Goal: Information Seeking & Learning: Learn about a topic

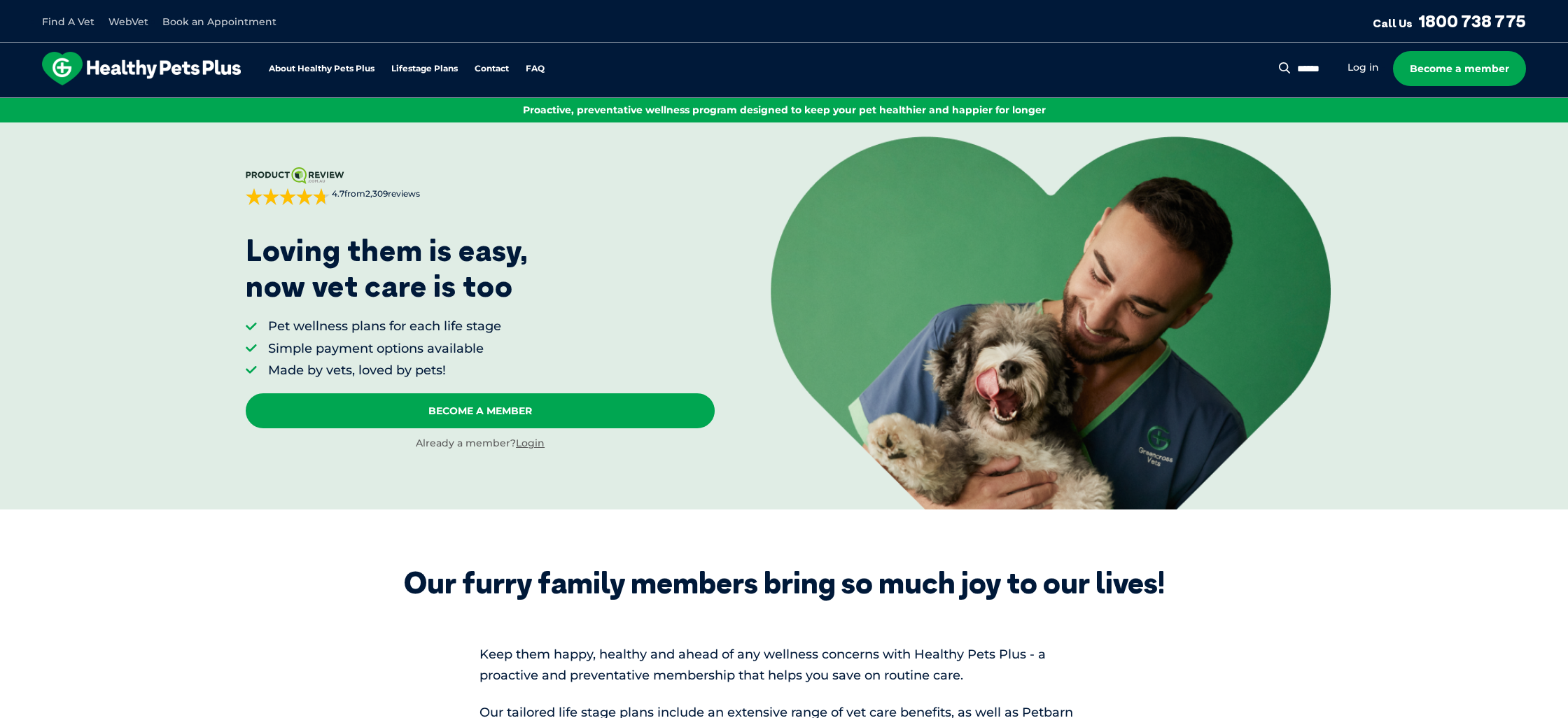
scroll to position [20, 0]
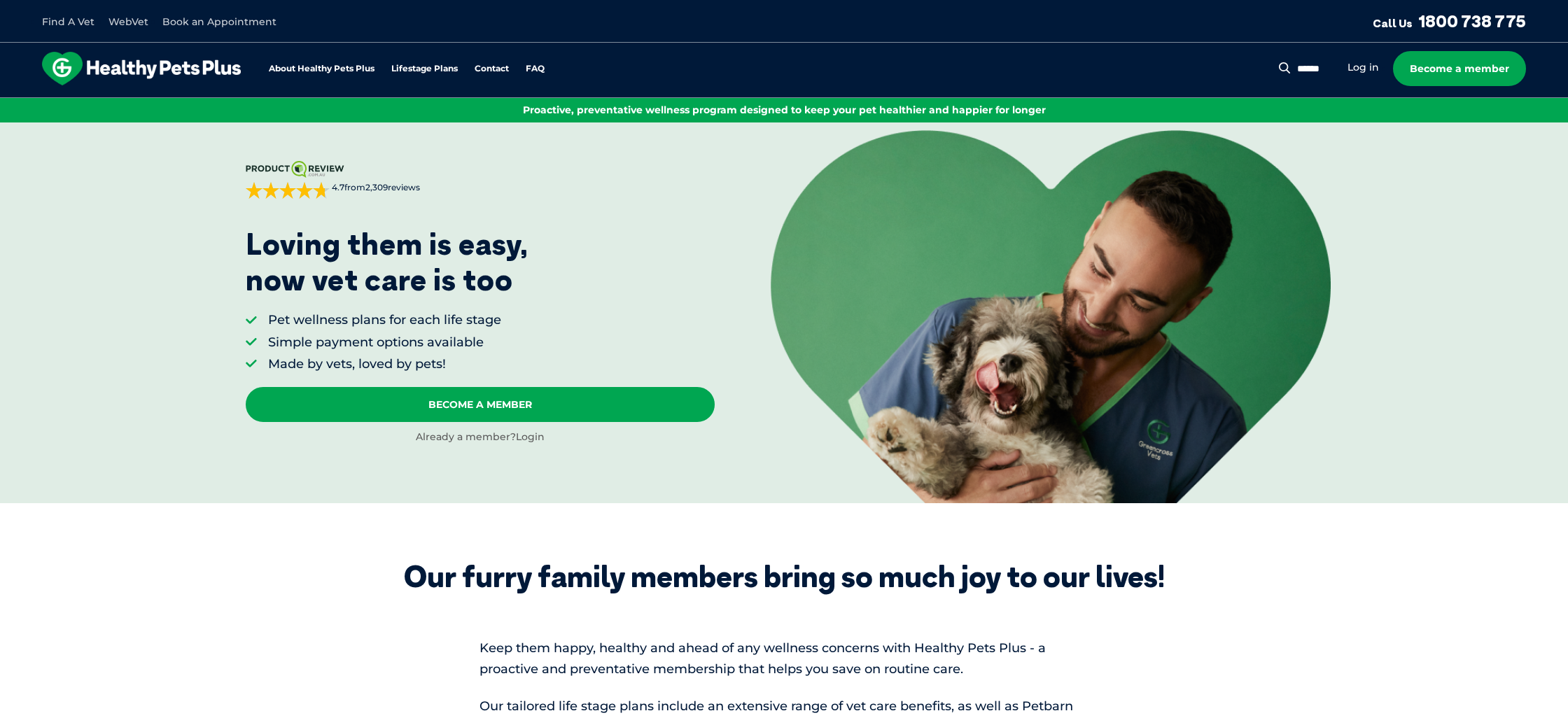
click at [534, 436] on link "Login" at bounding box center [530, 436] width 29 height 13
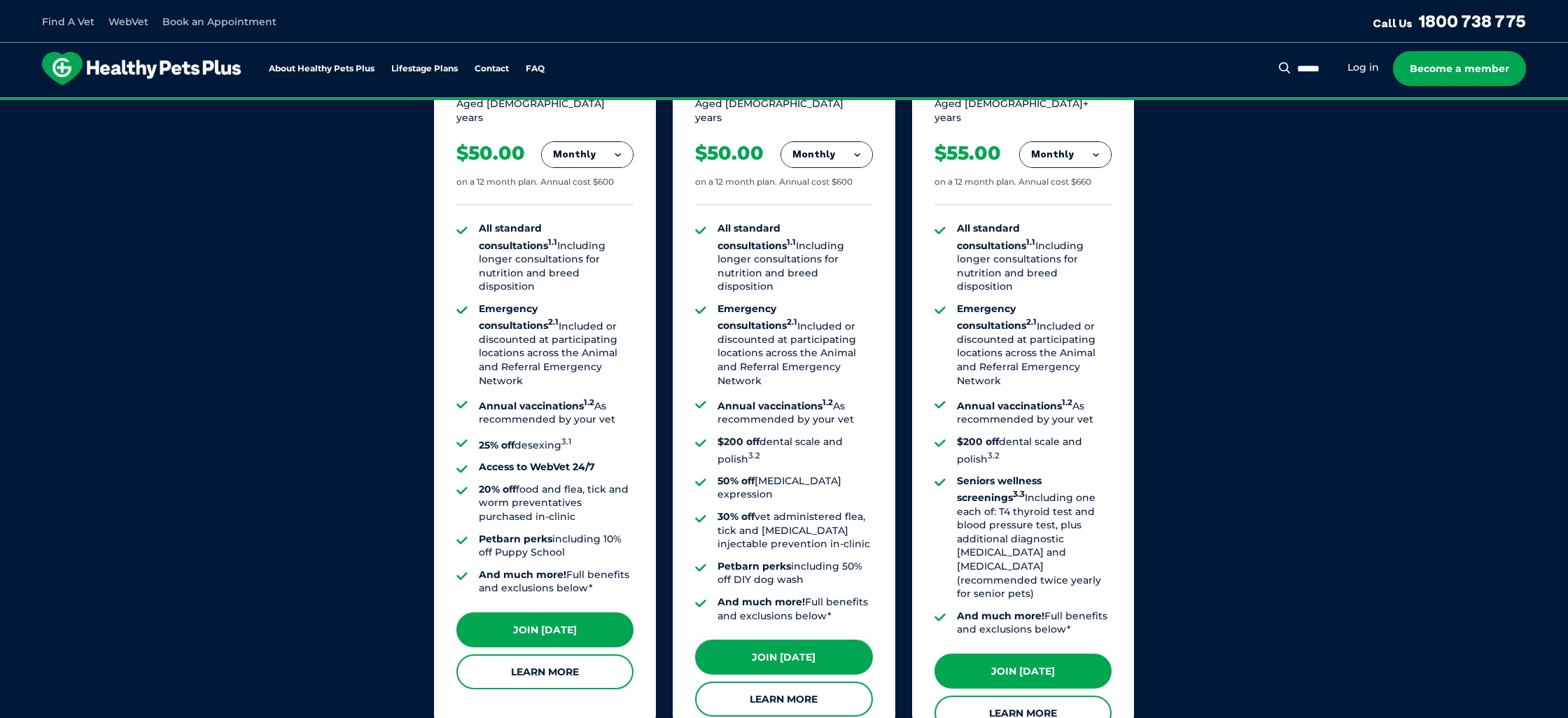
scroll to position [1040, 0]
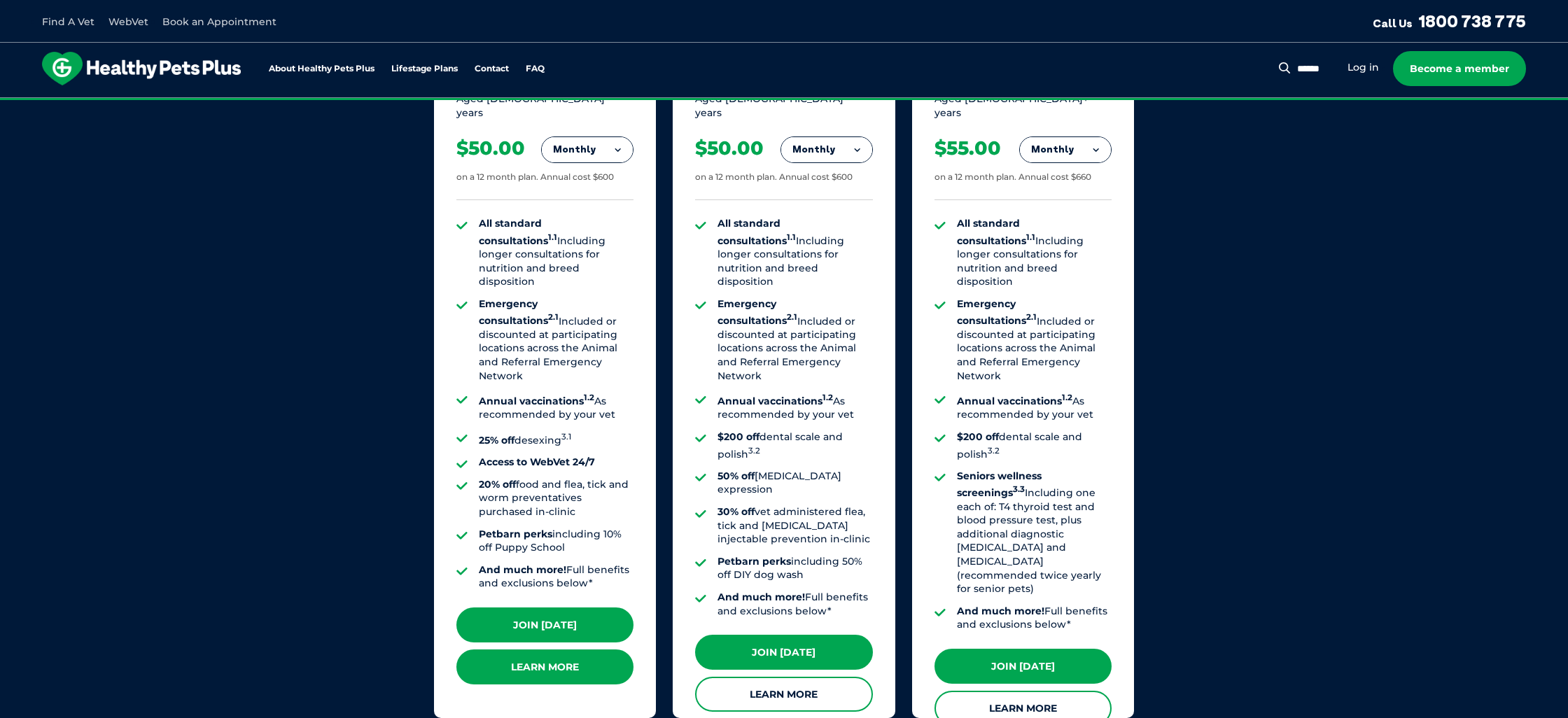
click at [534, 667] on link "Learn More" at bounding box center [544, 667] width 177 height 35
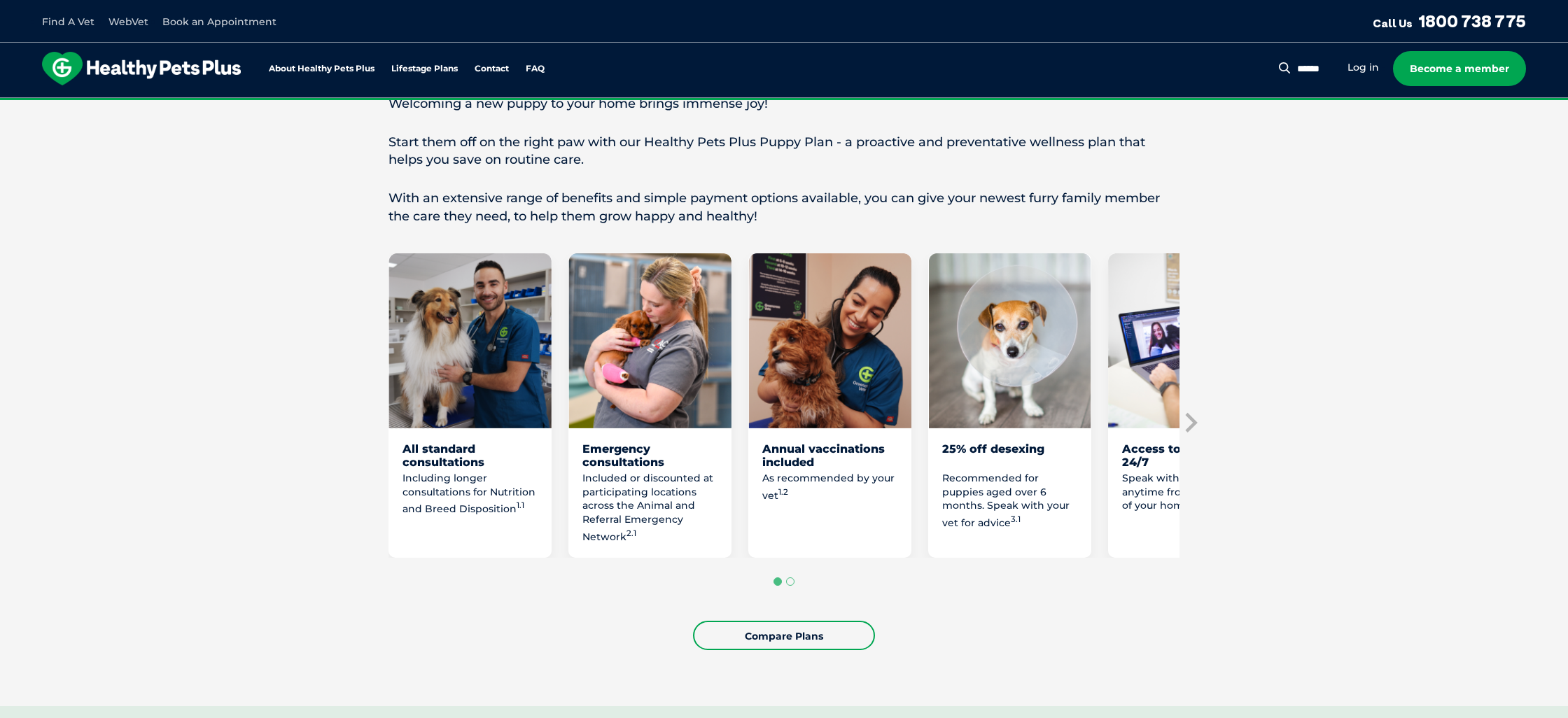
scroll to position [583, 0]
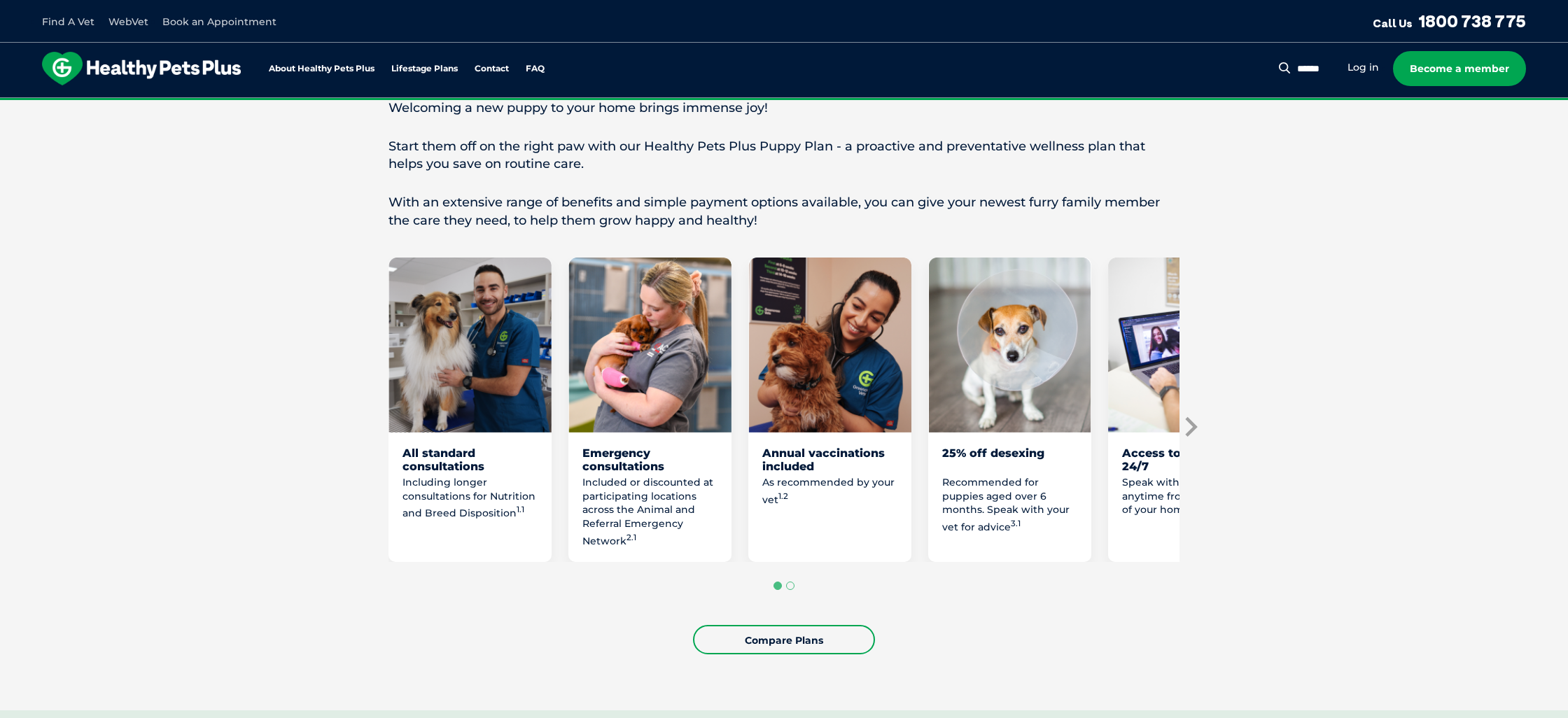
click at [1193, 435] on icon "Next slide" at bounding box center [1191, 426] width 12 height 20
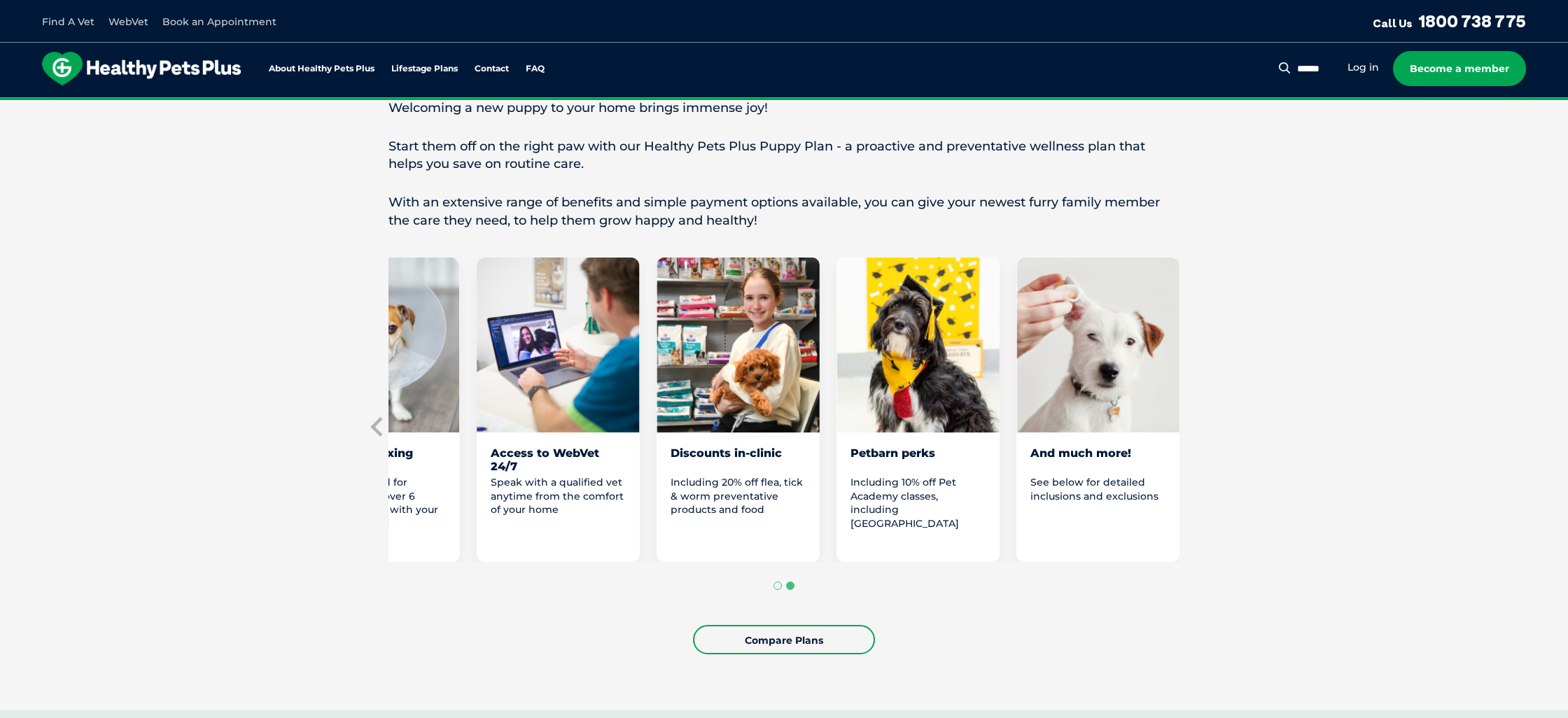
click at [898, 457] on div "Petbarn perks Including 10% off Pet Academy classes, including [GEOGRAPHIC_DATA]" at bounding box center [917, 410] width 163 height 305
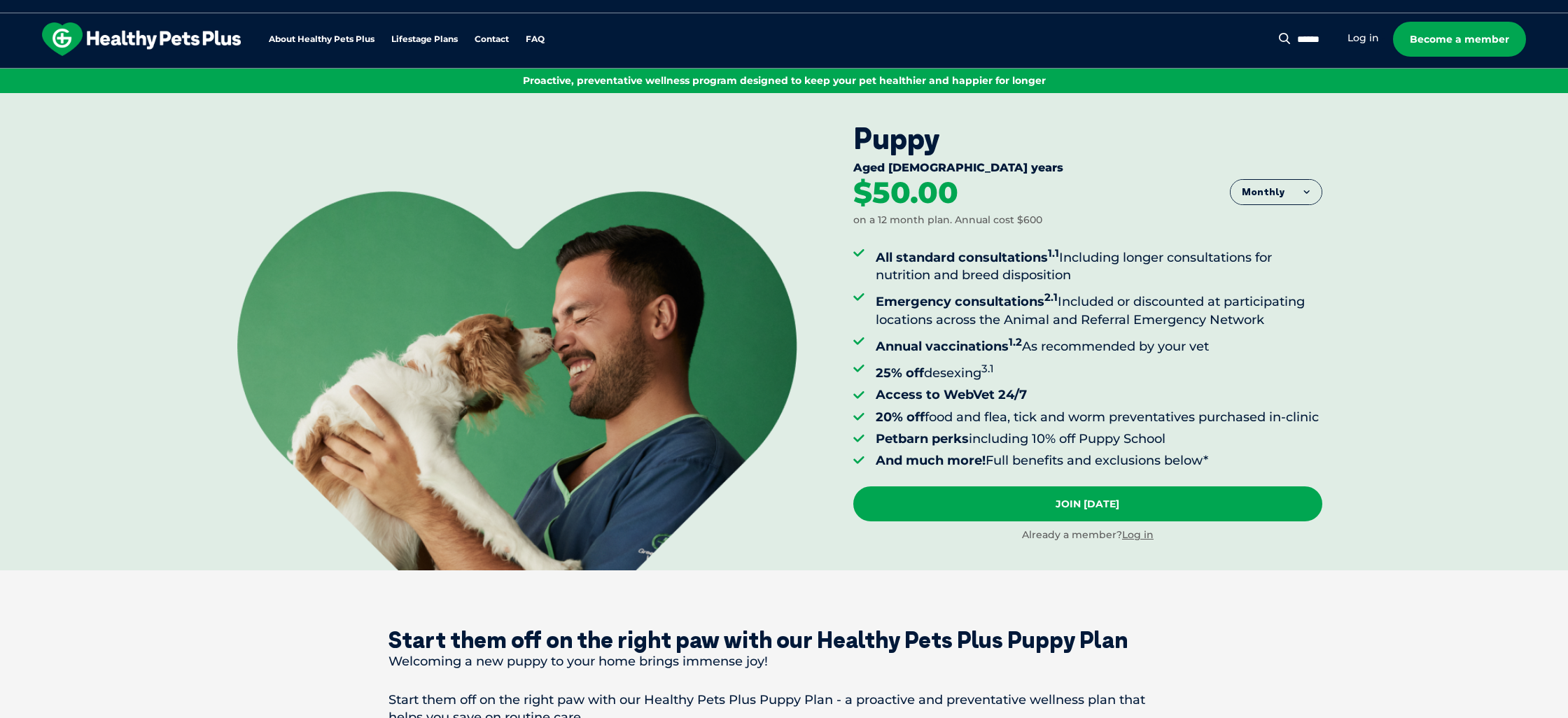
scroll to position [0, 0]
